Goal: Entertainment & Leisure: Browse casually

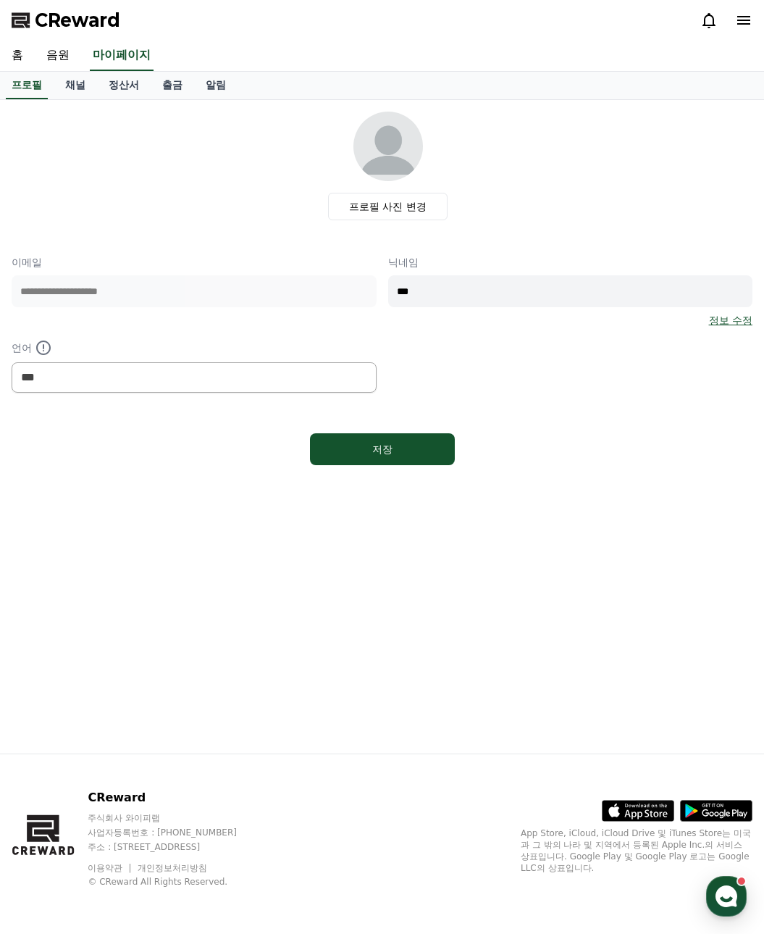
select select "**********"
click at [569, 321] on div "정보 수정" at bounding box center [570, 320] width 365 height 14
click at [59, 57] on link "음원" at bounding box center [58, 56] width 46 height 30
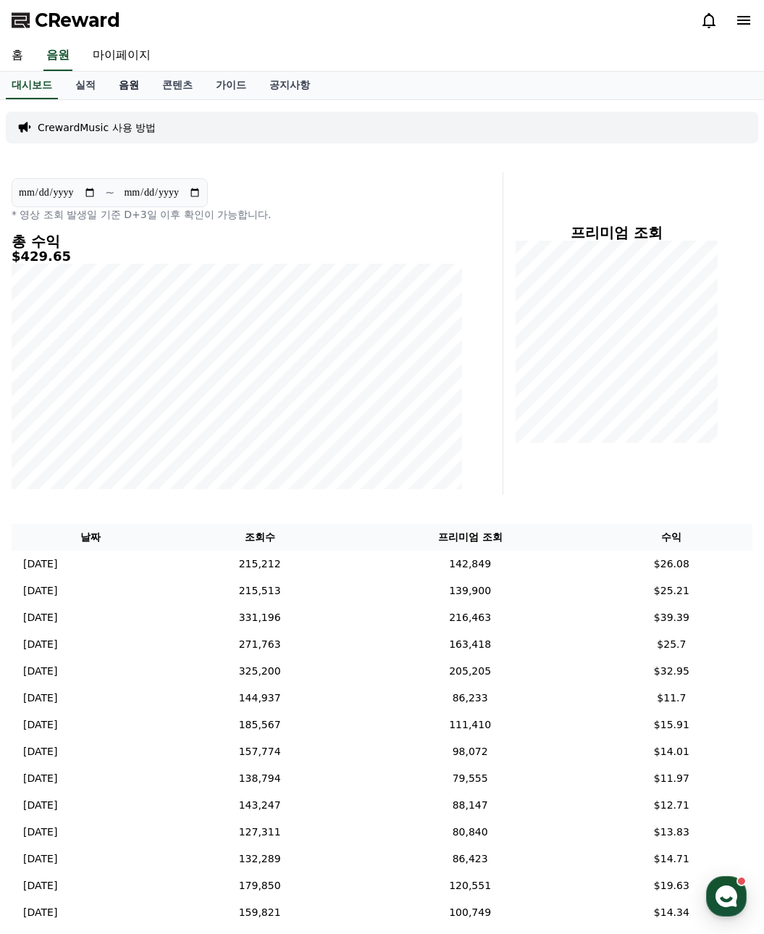
click at [122, 91] on link "음원" at bounding box center [128, 86] width 43 height 28
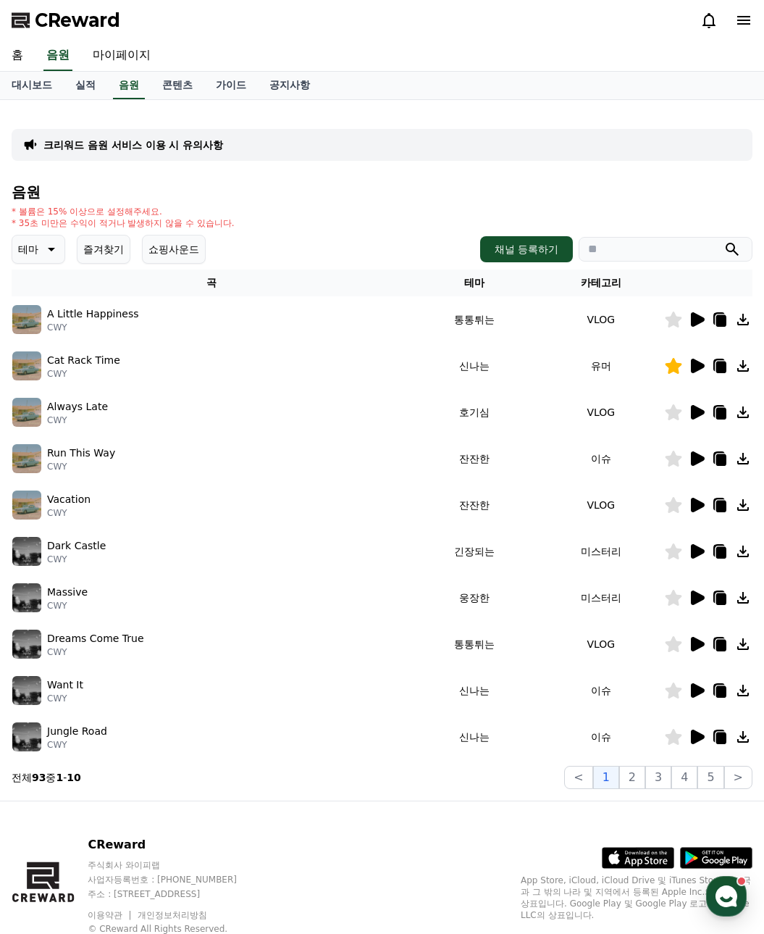
drag, startPoint x: 332, startPoint y: 856, endPoint x: 334, endPoint y: 725, distance: 131.1
click at [264, 855] on div "CReward 주식회사 와이피랩 사업자등록번호 : [PHONE_NUMBER] 주소 : [STREET_ADDRESS] 이용약관 개인정보처리방침 …" at bounding box center [176, 885] width 177 height 98
click at [126, 85] on link "음원" at bounding box center [129, 86] width 32 height 28
drag, startPoint x: 104, startPoint y: 254, endPoint x: 117, endPoint y: 254, distance: 12.3
click at [104, 254] on button "즐겨찾기" at bounding box center [104, 249] width 54 height 29
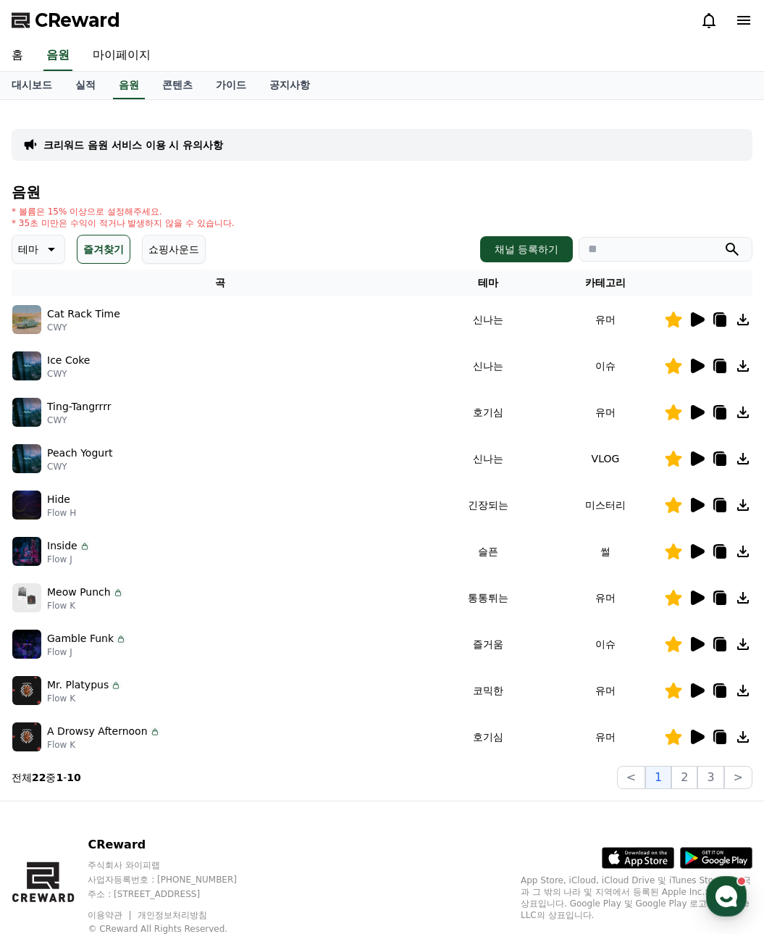
click at [692, 503] on icon at bounding box center [698, 505] width 14 height 14
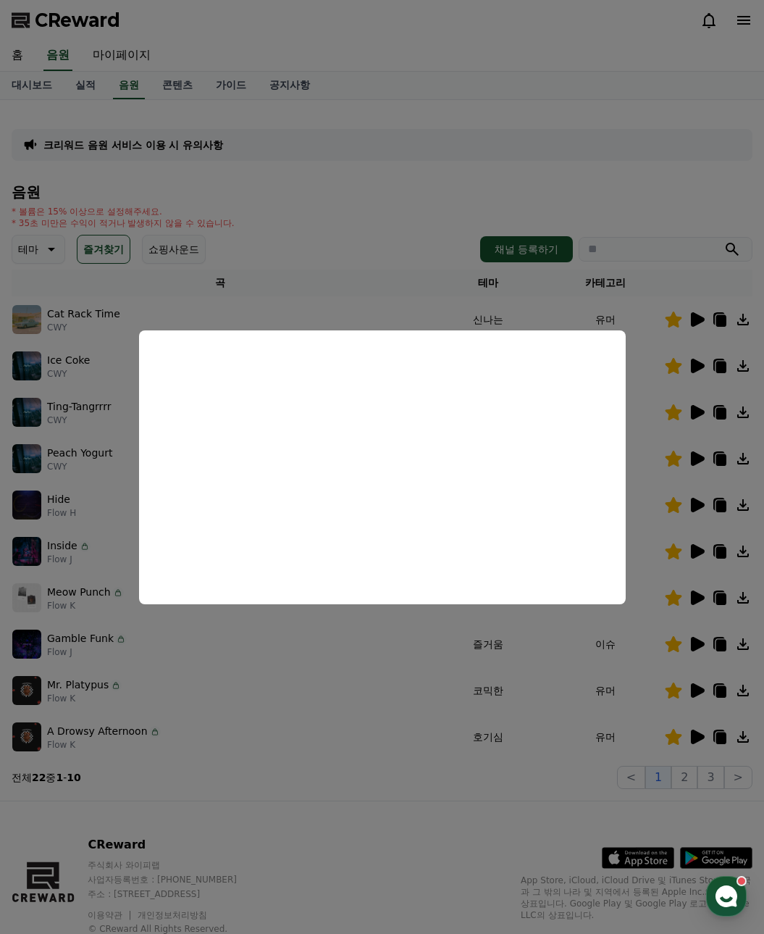
click at [469, 824] on button "close modal" at bounding box center [382, 467] width 764 height 934
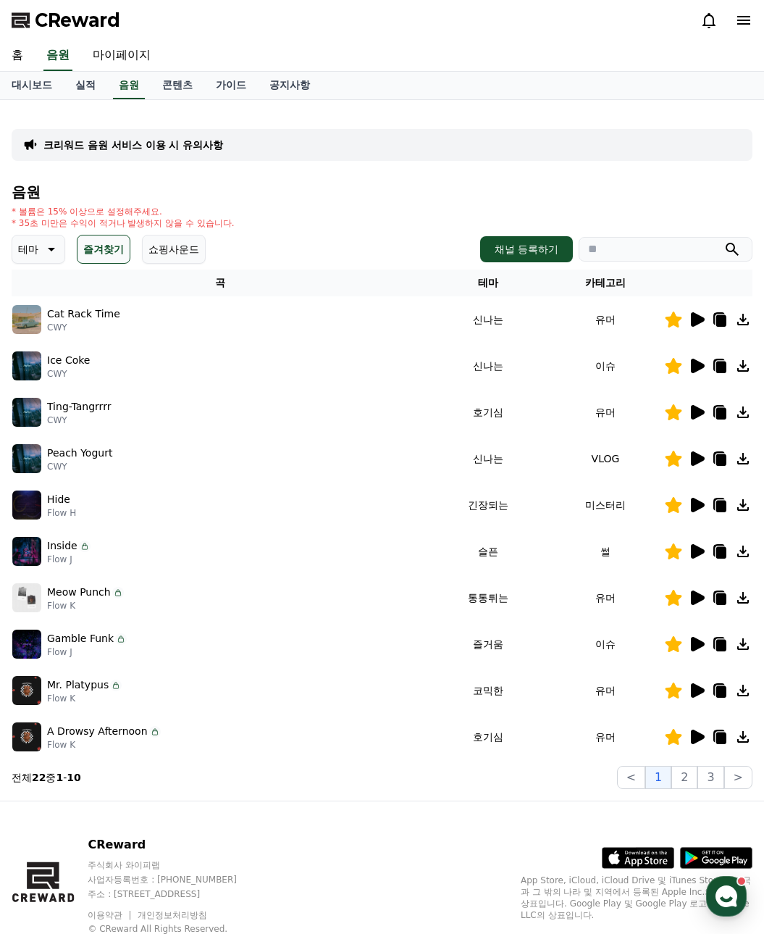
click at [700, 691] on icon at bounding box center [698, 690] width 14 height 14
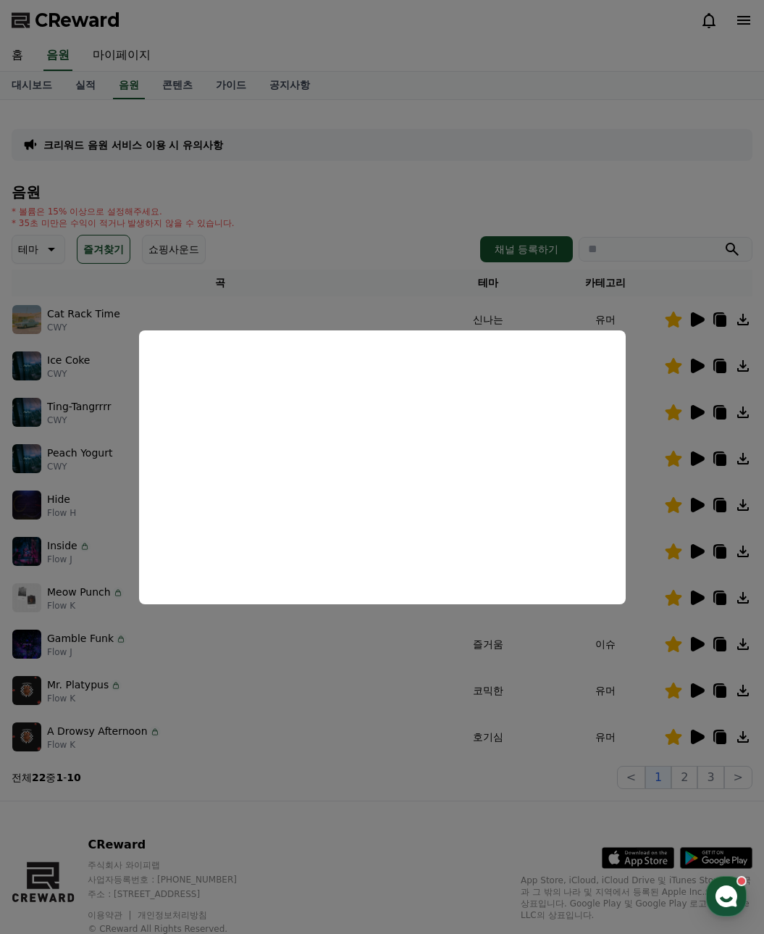
click at [519, 787] on button "close modal" at bounding box center [382, 467] width 764 height 934
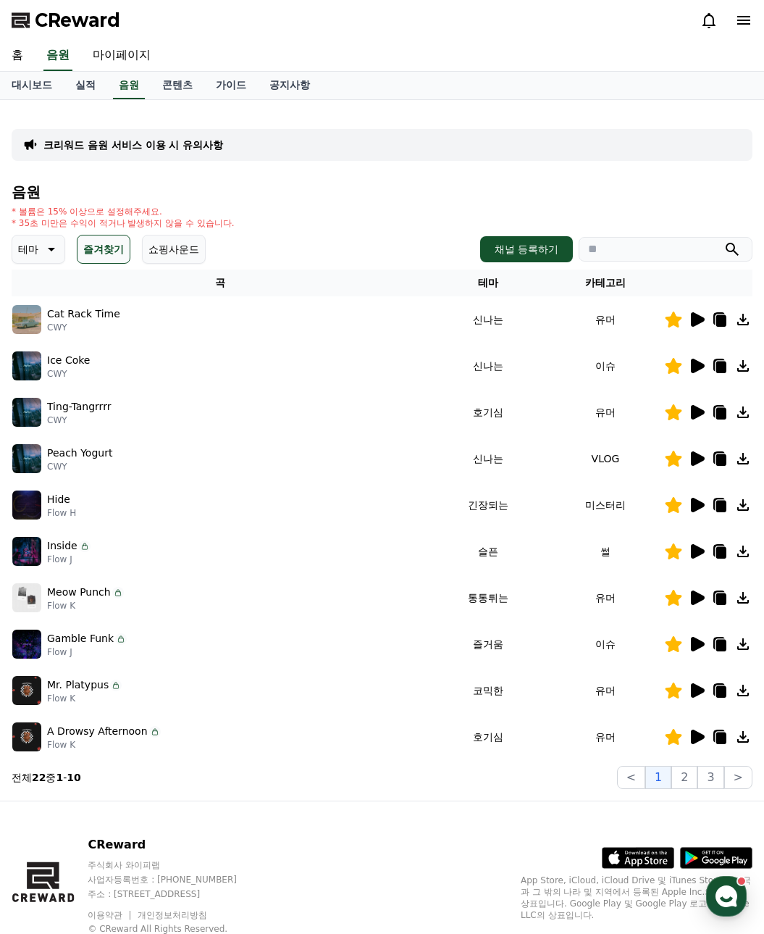
click at [708, 412] on div at bounding box center [708, 411] width 87 height 17
click at [700, 414] on icon at bounding box center [698, 412] width 14 height 14
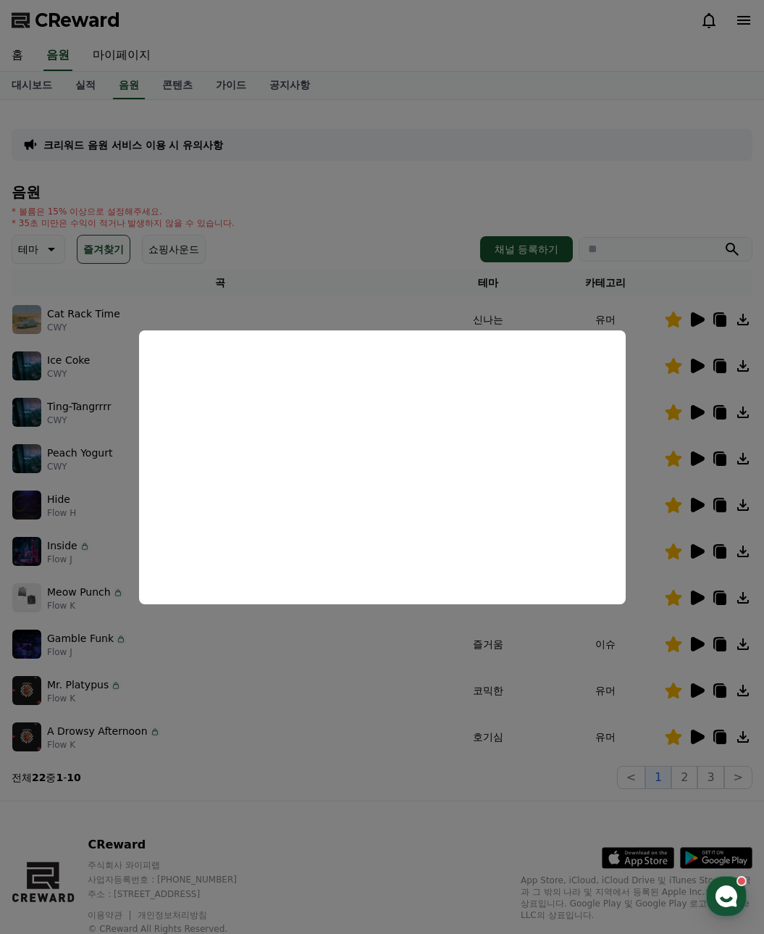
click at [554, 781] on button "close modal" at bounding box center [382, 467] width 764 height 934
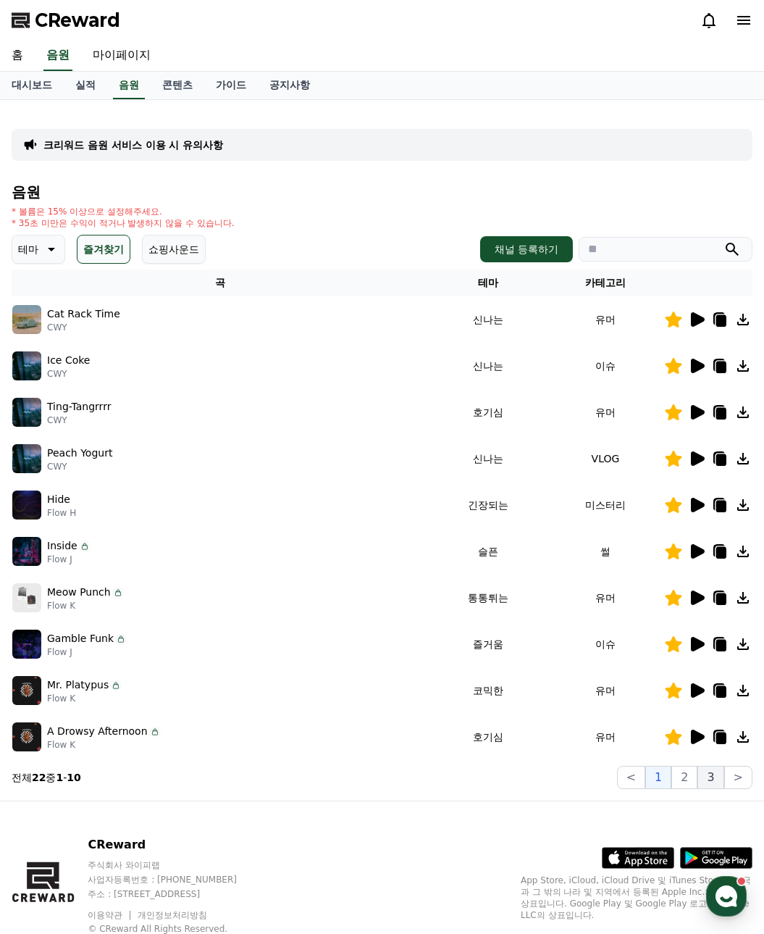
click at [713, 787] on button "3" at bounding box center [710, 777] width 26 height 23
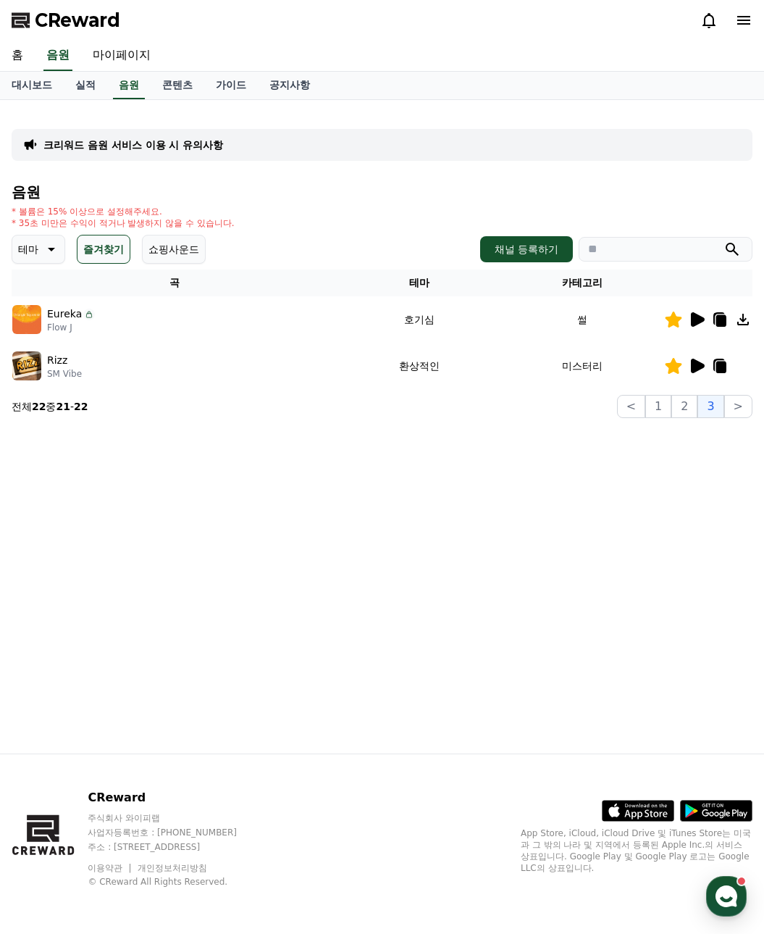
click at [700, 369] on icon at bounding box center [698, 365] width 14 height 14
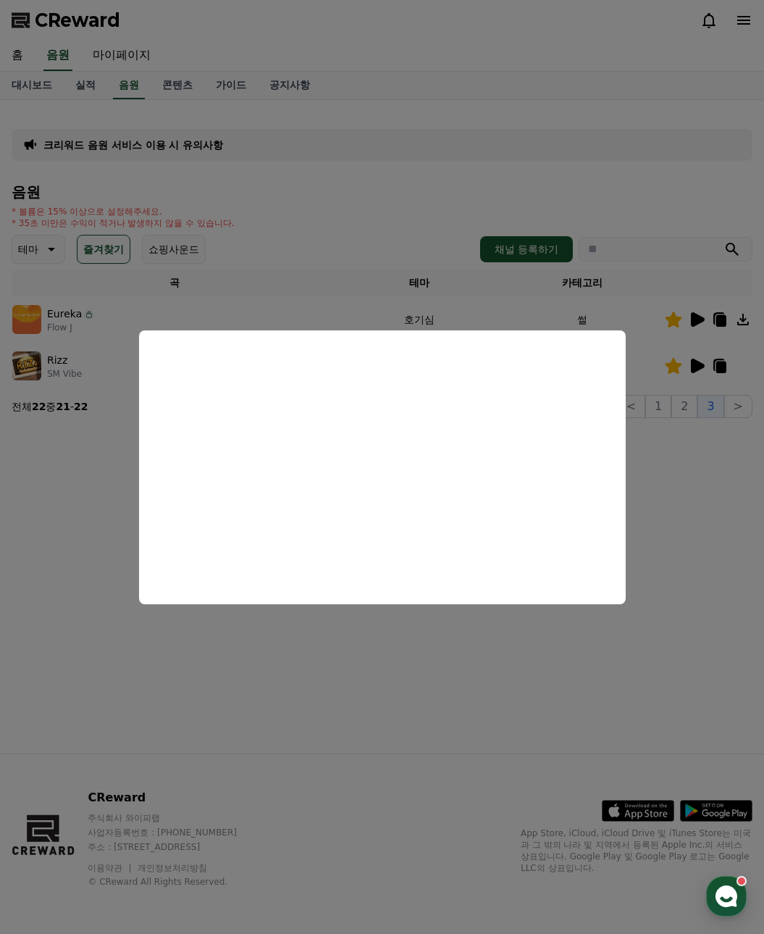
click at [681, 487] on button "close modal" at bounding box center [382, 467] width 764 height 934
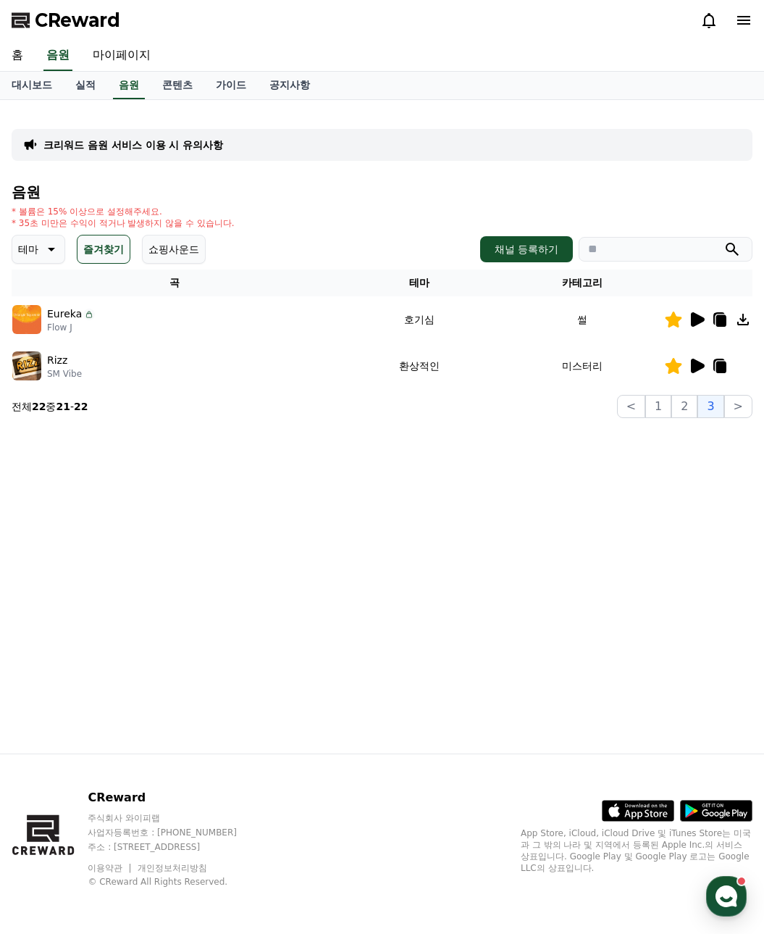
click at [695, 319] on icon at bounding box center [698, 319] width 14 height 14
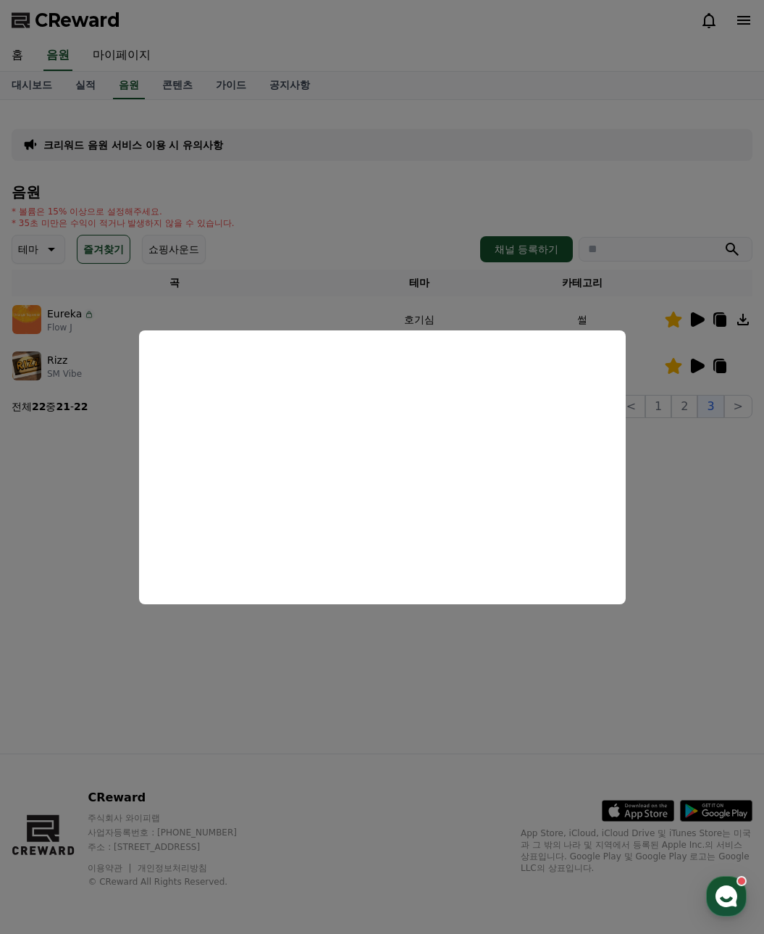
click at [394, 130] on button "close modal" at bounding box center [382, 467] width 764 height 934
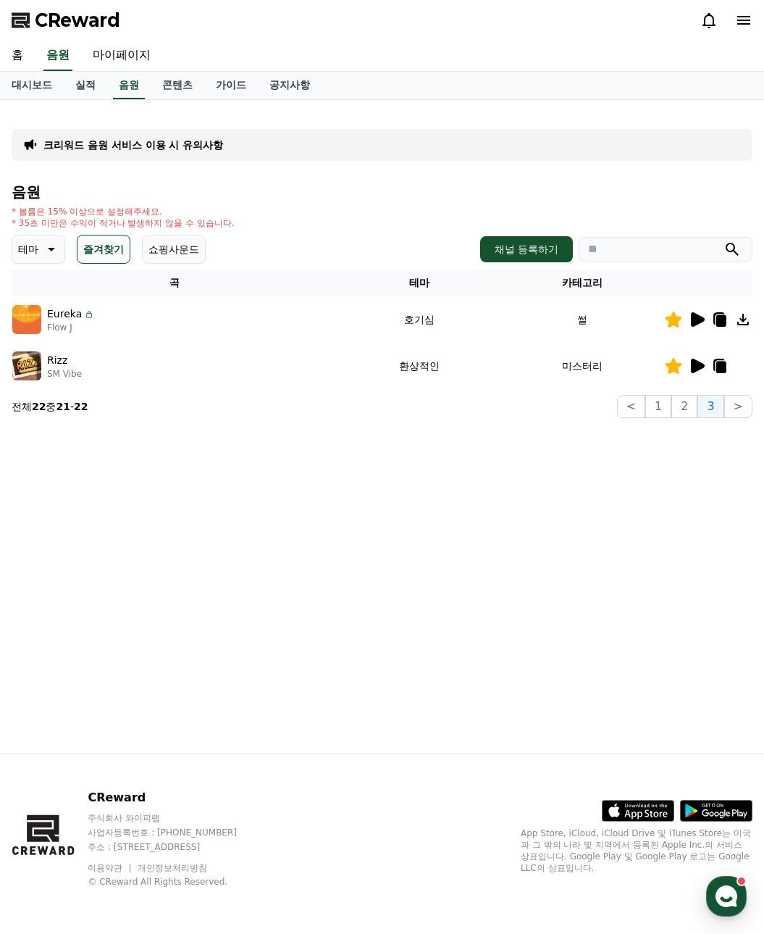
click at [706, 322] on div at bounding box center [708, 319] width 87 height 17
click at [717, 315] on icon at bounding box center [719, 319] width 17 height 17
